Goal: Ask a question

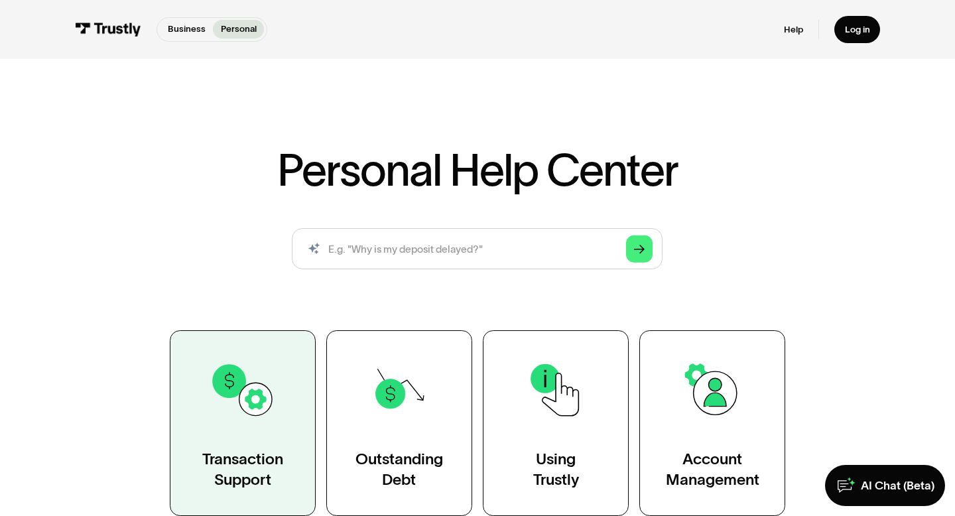
click at [231, 378] on img at bounding box center [243, 390] width 66 height 66
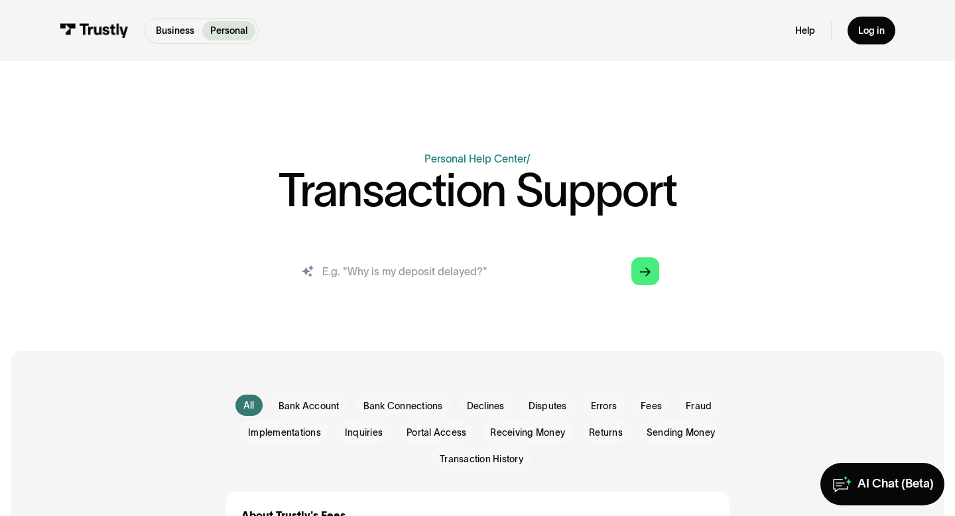
click at [418, 279] on input "search" at bounding box center [477, 271] width 385 height 42
click at [348, 271] on input "search" at bounding box center [477, 271] width 385 height 42
click at [546, 275] on input "Why is it unable to connect to my bank" at bounding box center [477, 271] width 385 height 42
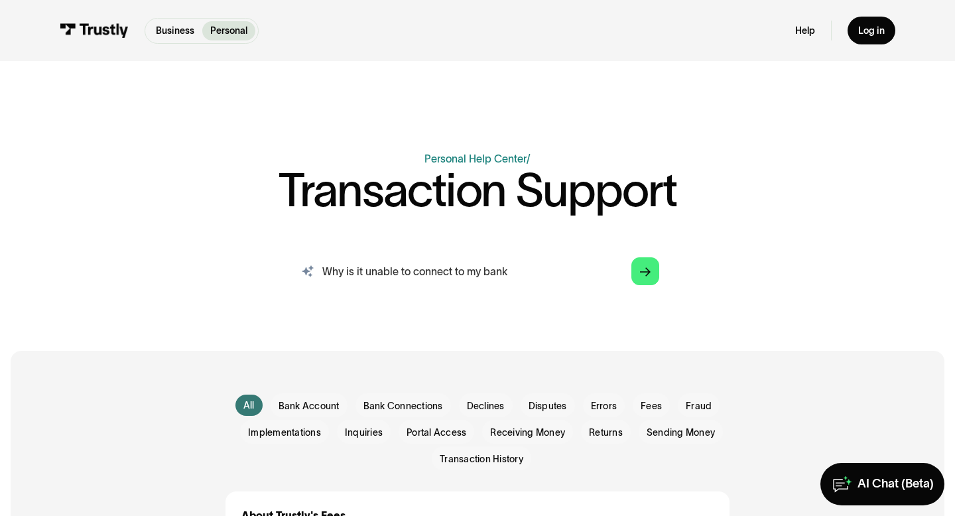
click at [546, 275] on input "Why is it unable to connect to my bank" at bounding box center [477, 271] width 385 height 42
type input "recieving error saying account can not be used at this time while trying to wit…"
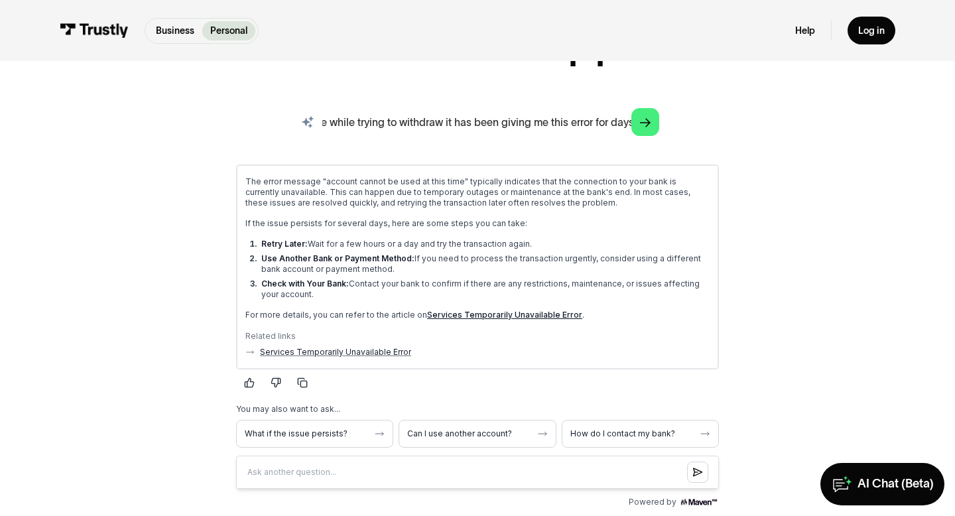
scroll to position [162, 0]
